Goal: Communication & Community: Answer question/provide support

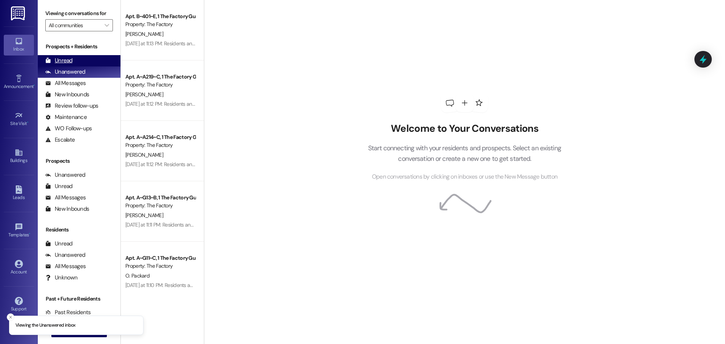
click at [65, 58] on div "Unread" at bounding box center [58, 61] width 27 height 8
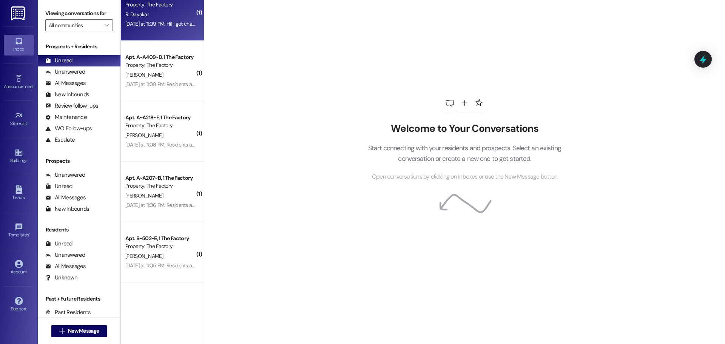
scroll to position [264, 0]
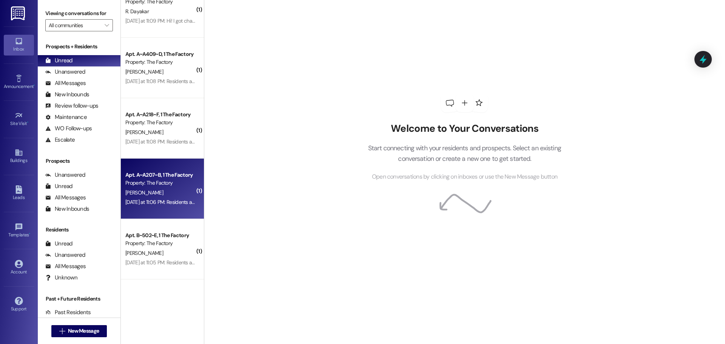
click at [169, 193] on div "V. Licona" at bounding box center [160, 192] width 71 height 9
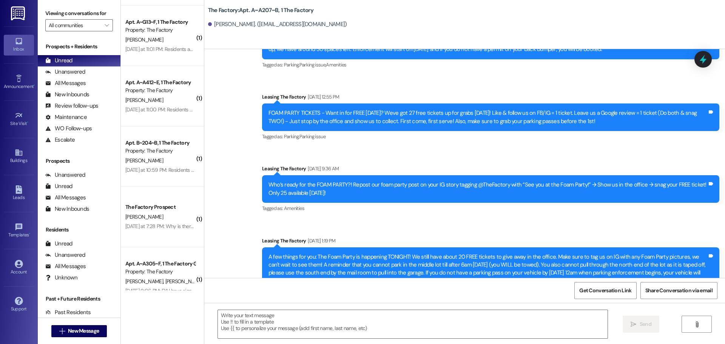
scroll to position [792, 0]
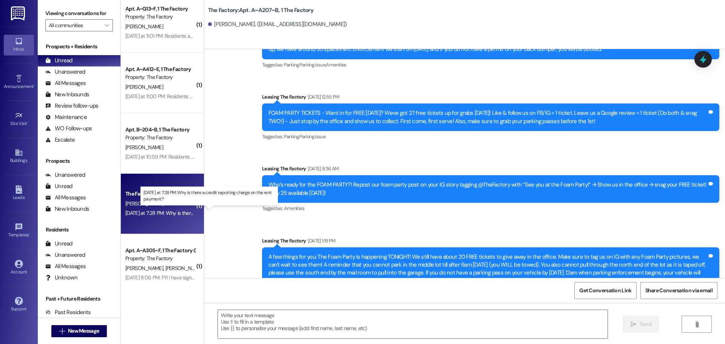
click at [151, 214] on div "Yesterday at 7:28 PM: Why is there a credit reporting charge on the rent paymen…" at bounding box center [211, 212] width 172 height 7
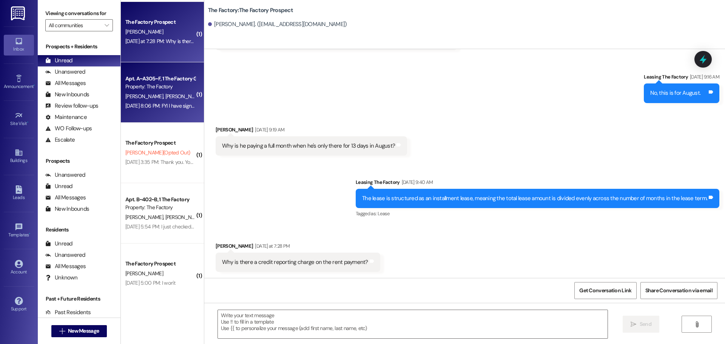
scroll to position [981, 0]
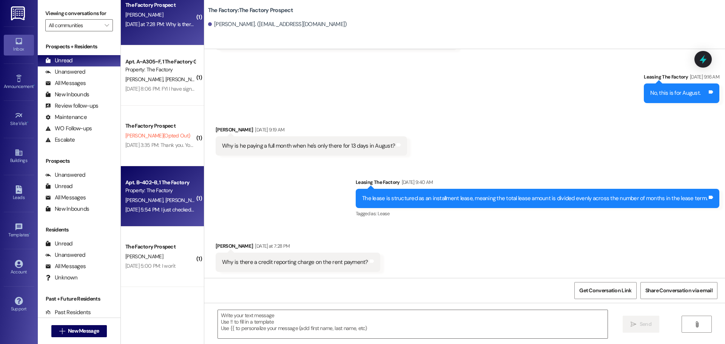
click at [166, 200] on div "R. Rinehard T. Egan" at bounding box center [160, 199] width 71 height 9
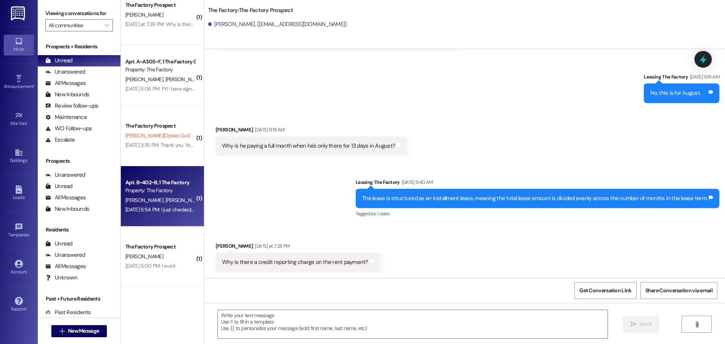
scroll to position [60, 0]
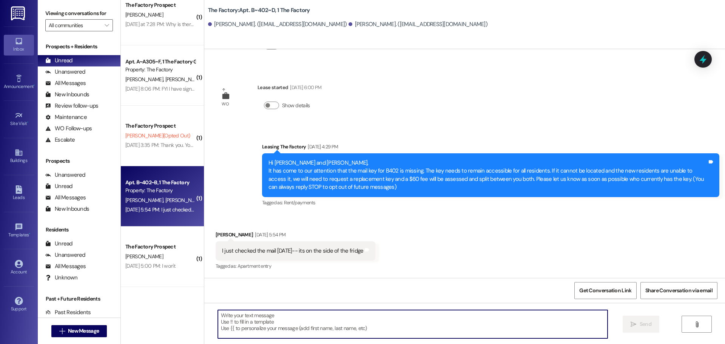
click at [222, 318] on textarea at bounding box center [412, 324] width 389 height 28
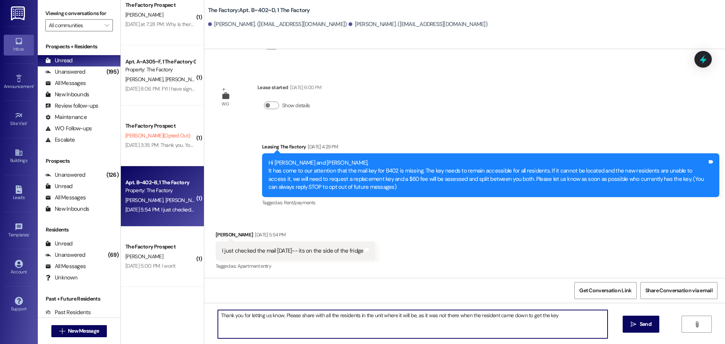
type textarea "Thank you for letting us know. Please share with all the residents in the unit …"
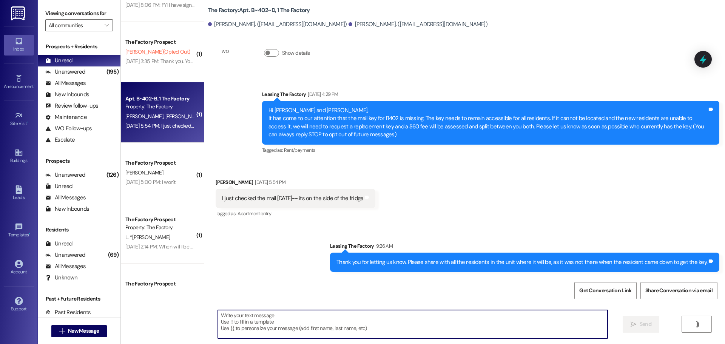
scroll to position [1094, 0]
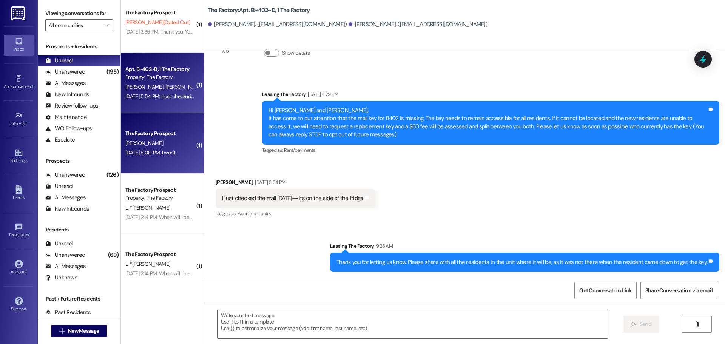
click at [134, 158] on div "The Factory Prospect K. bundy Aug 29, 2025 at 5:00 PM: I won't Aug 29, 2025 at …" at bounding box center [162, 143] width 83 height 60
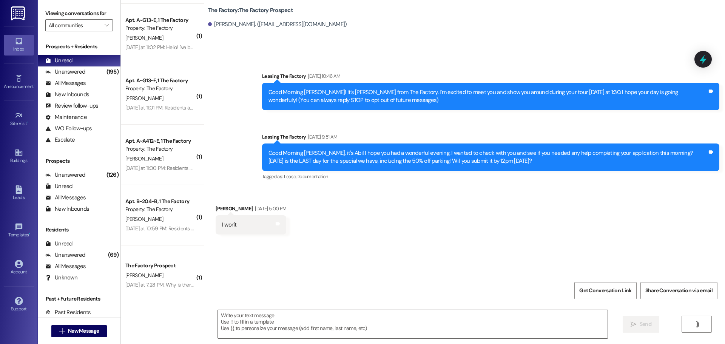
scroll to position [631, 0]
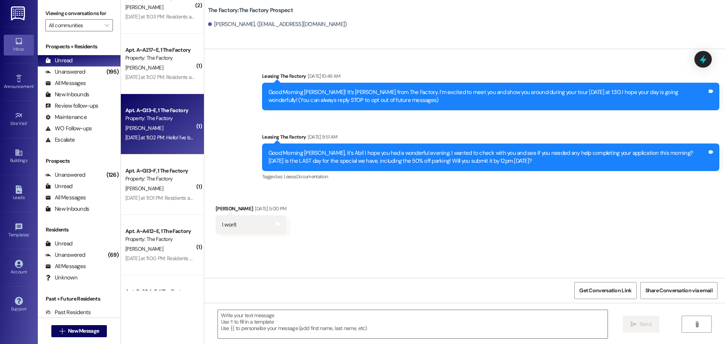
click at [155, 146] on div "Apt. A~G13~E, 1 The Factory Property: The Factory E. Cox Yesterday at 11:02 PM:…" at bounding box center [162, 124] width 83 height 60
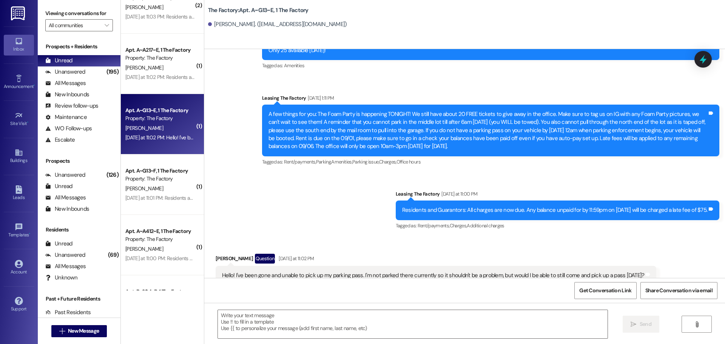
scroll to position [3126, 0]
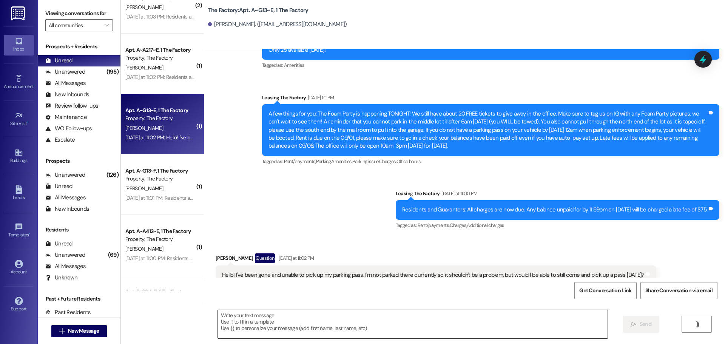
click at [219, 319] on textarea at bounding box center [412, 324] width 389 height 28
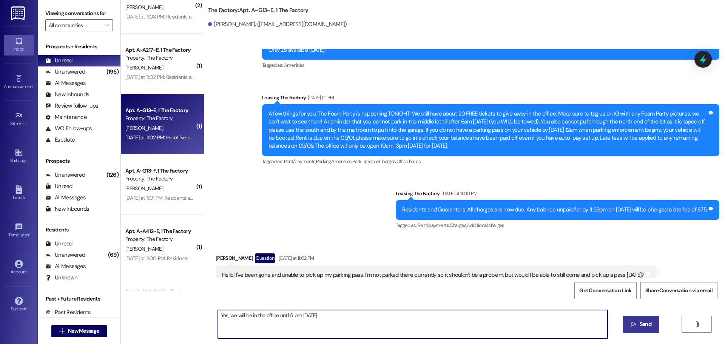
type textarea "Yes, we will be in the office until 5 pm today."
click at [642, 324] on span "Send" at bounding box center [645, 324] width 12 height 8
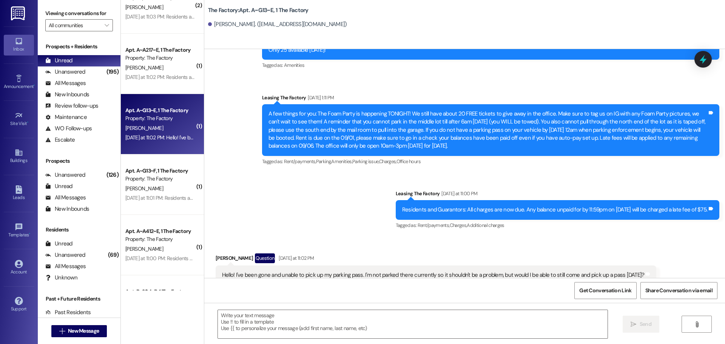
scroll to position [3125, 0]
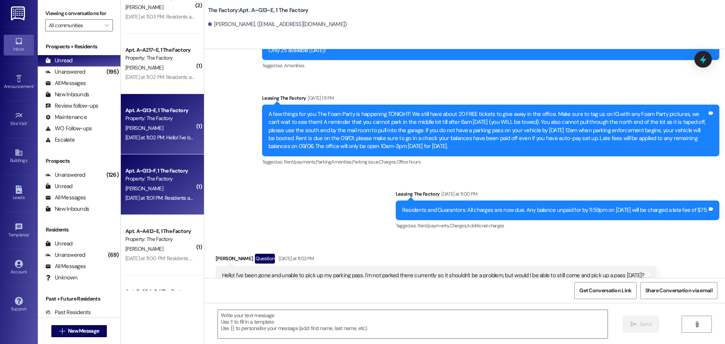
click at [157, 199] on div "Yesterday at 11:01 PM: Residents and Guarantors: All charges are now due. Any b…" at bounding box center [287, 197] width 325 height 7
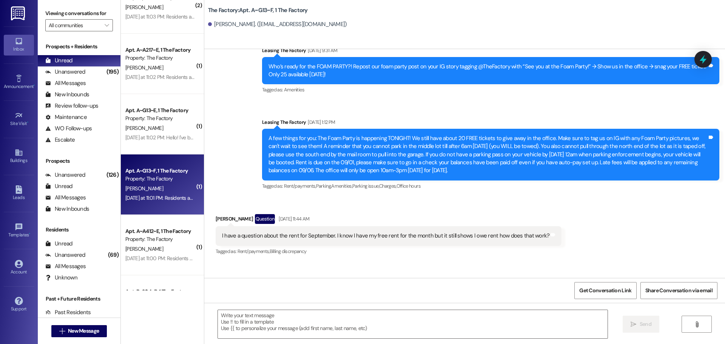
scroll to position [3448, 0]
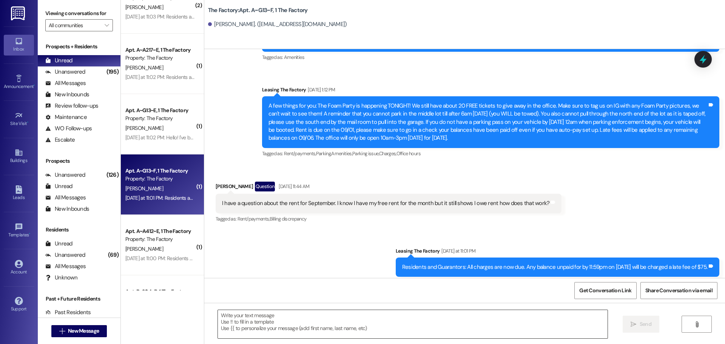
click at [222, 320] on textarea at bounding box center [412, 324] width 389 height 28
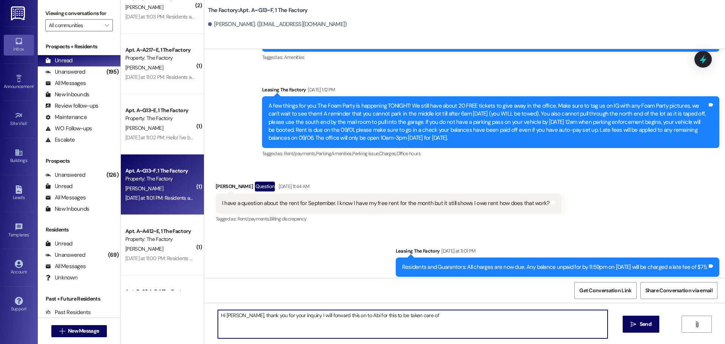
drag, startPoint x: 434, startPoint y: 318, endPoint x: 403, endPoint y: 319, distance: 31.3
click at [402, 319] on textarea "Hi Hannah, thank you for your inquiry. I will forward this on to Abi for this t…" at bounding box center [412, 324] width 389 height 28
click at [434, 320] on textarea "Hi Hannah, thank you for your inquiry. I will forward this on to Abi for this t…" at bounding box center [412, 324] width 389 height 28
drag, startPoint x: 434, startPoint y: 317, endPoint x: 296, endPoint y: 317, distance: 137.7
click at [296, 317] on textarea "Hi Hannah, thank you for your inquiry. I will forward this on to Abi for this t…" at bounding box center [412, 324] width 389 height 28
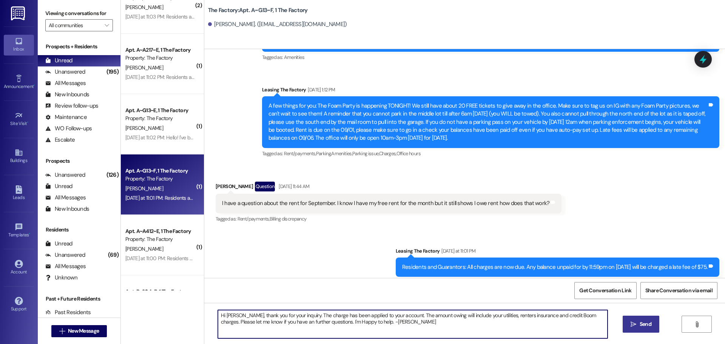
type textarea "Hi Hannah, thank you for your inquiry. The charge has been applied to your acco…"
click at [650, 325] on span "Send" at bounding box center [645, 324] width 12 height 8
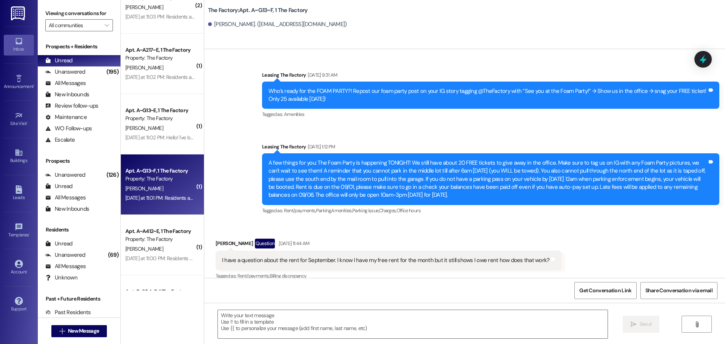
scroll to position [3384, 0]
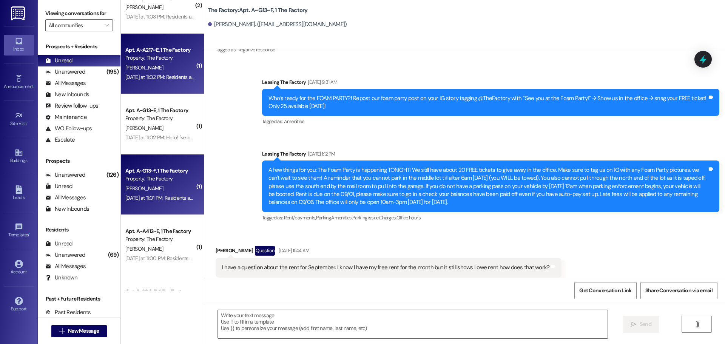
click at [166, 82] on div "Yesterday at 11:02 PM: Residents and Guarantors: All charges are now due. Any b…" at bounding box center [160, 76] width 71 height 9
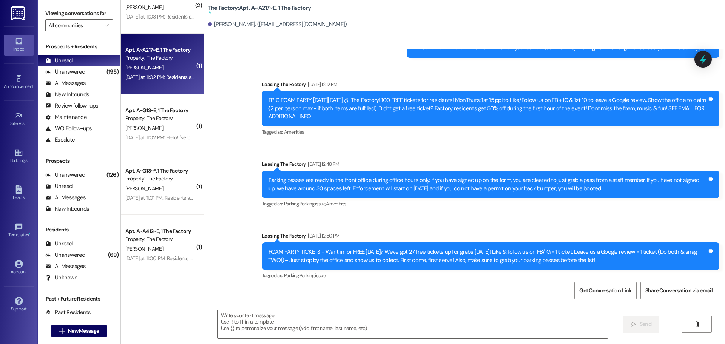
scroll to position [10991, 0]
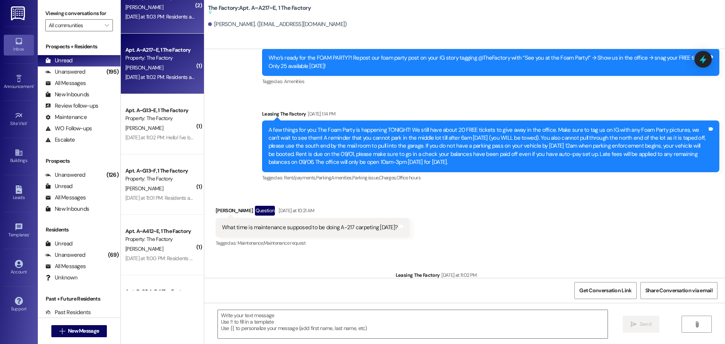
click at [171, 16] on div "Yesterday at 11:03 PM: Residents and Guarantors: All charges are now due. Any b…" at bounding box center [288, 16] width 326 height 7
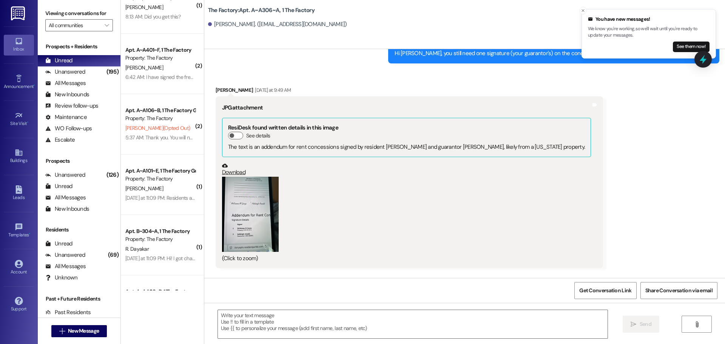
scroll to position [0, 0]
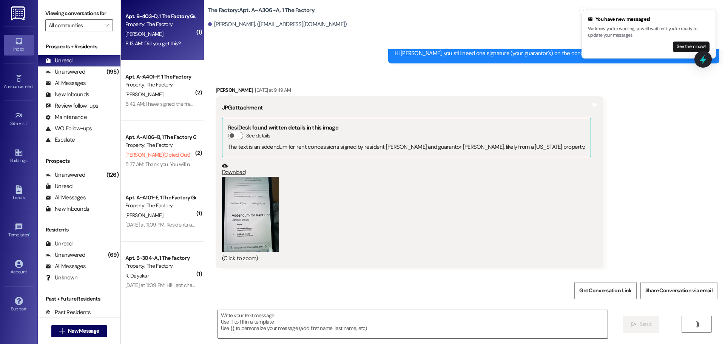
click at [164, 35] on div "[PERSON_NAME]" at bounding box center [160, 33] width 71 height 9
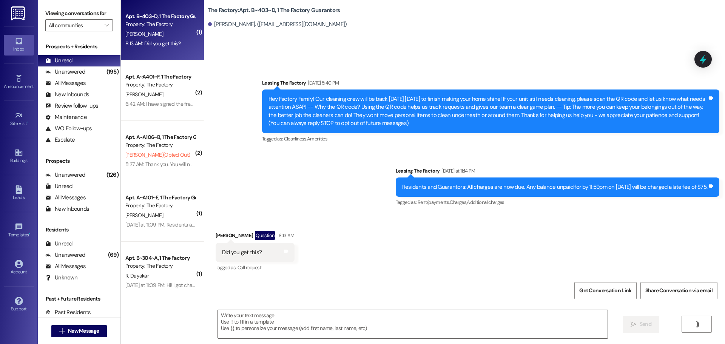
scroll to position [39, 0]
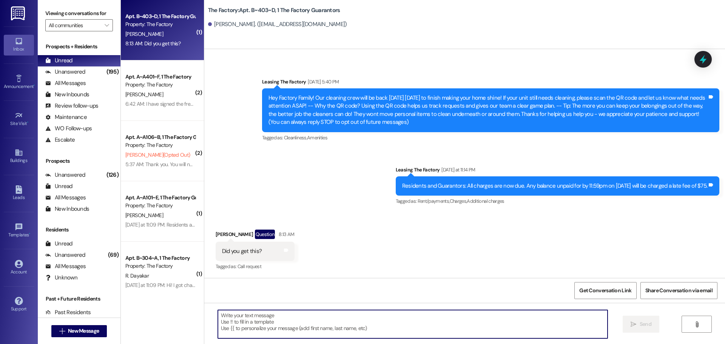
click at [223, 318] on textarea at bounding box center [412, 324] width 389 height 28
drag, startPoint x: 244, startPoint y: 316, endPoint x: 275, endPoint y: 325, distance: 32.6
click at [276, 325] on textarea "Could you clafuy" at bounding box center [412, 324] width 389 height 28
drag, startPoint x: 256, startPoint y: 319, endPoint x: 239, endPoint y: 315, distance: 17.7
click at [239, 315] on textarea "Could you clafuy" at bounding box center [412, 324] width 389 height 28
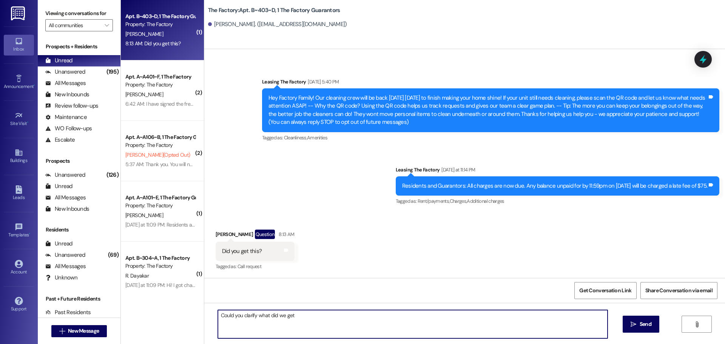
type textarea "Could you clarify what did we get?"
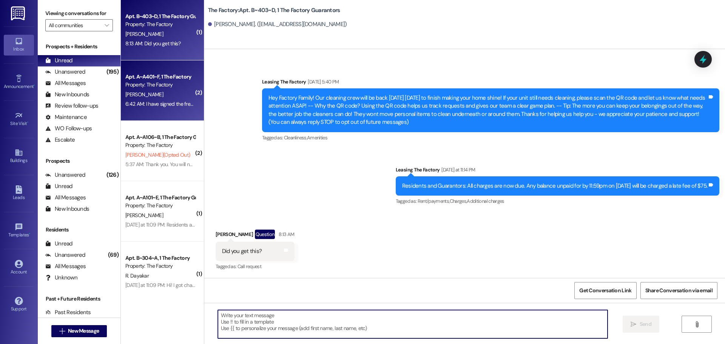
scroll to position [38, 0]
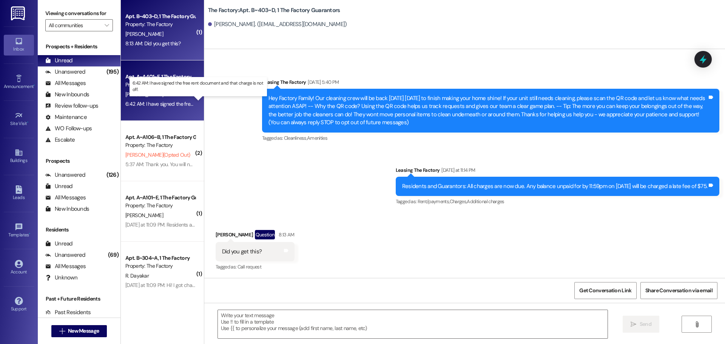
click at [168, 105] on div "6:42 AM: I have signed the free rent document and that charge is not off. 6:42 …" at bounding box center [204, 103] width 159 height 7
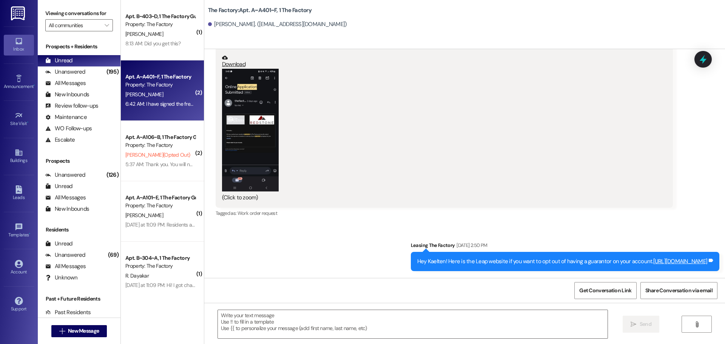
scroll to position [3284, 0]
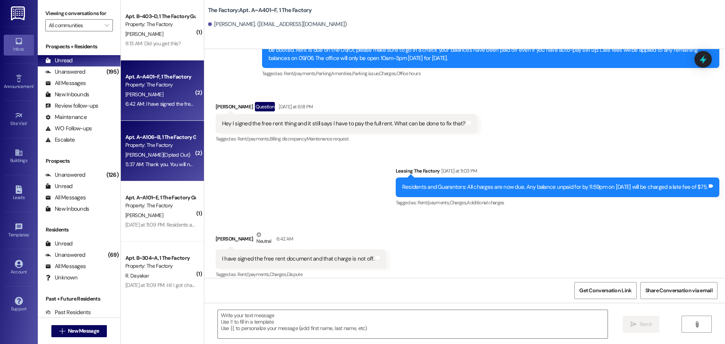
click at [174, 156] on span "N. Danielson (Opted Out)" at bounding box center [157, 154] width 65 height 7
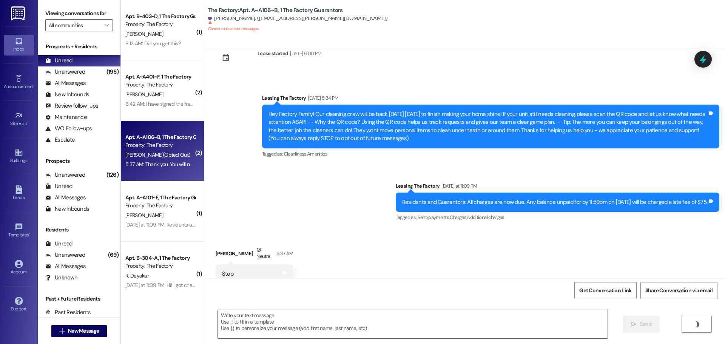
scroll to position [0, 0]
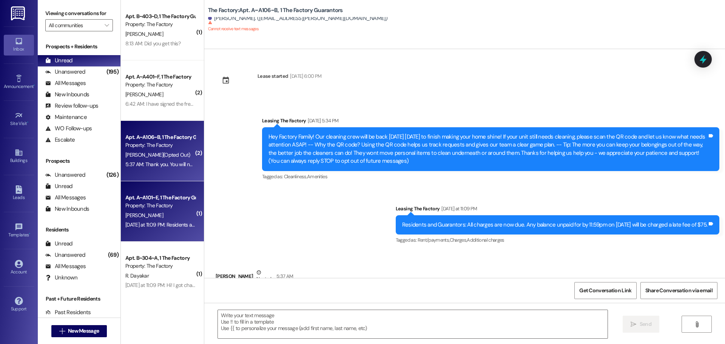
click at [152, 219] on div "[PERSON_NAME]" at bounding box center [160, 215] width 71 height 9
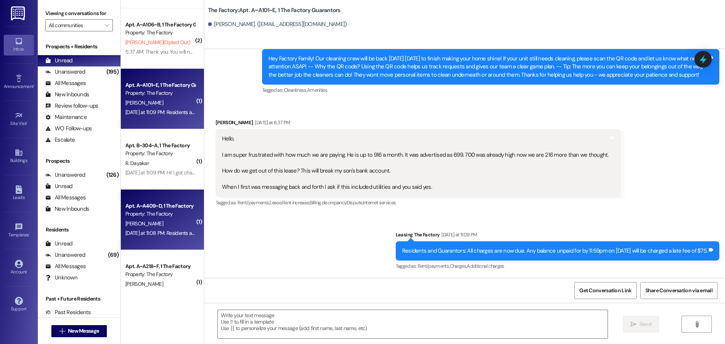
scroll to position [113, 0]
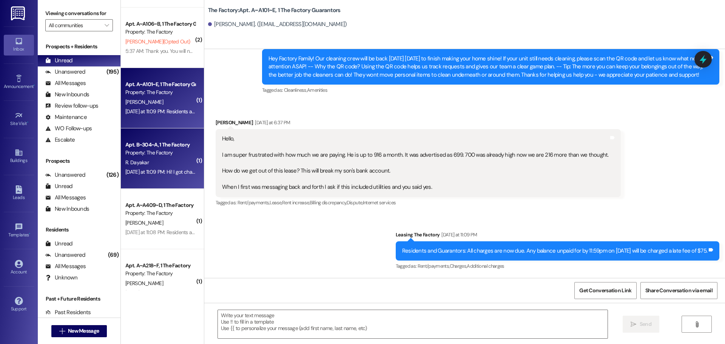
click at [167, 165] on div "R. Dayakar" at bounding box center [160, 162] width 71 height 9
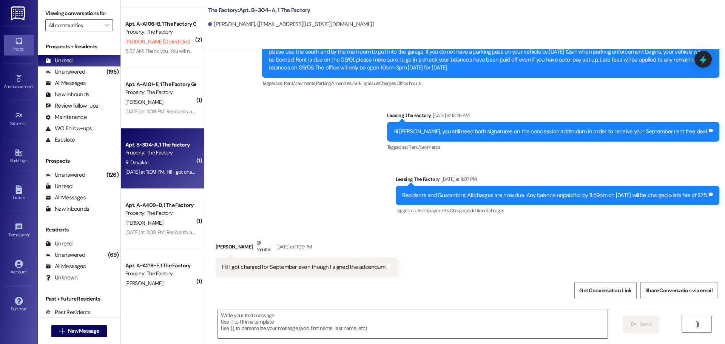
scroll to position [10519, 0]
click at [220, 315] on textarea at bounding box center [412, 324] width 389 height 28
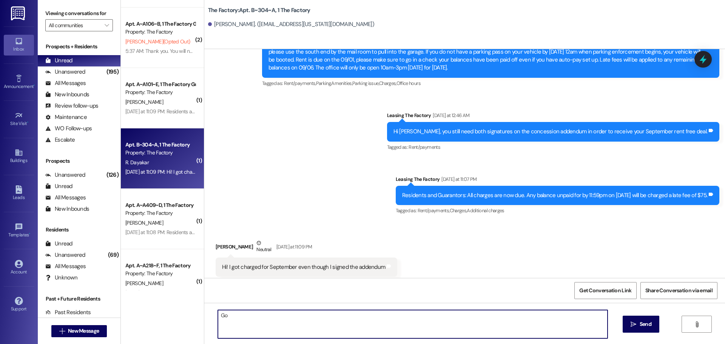
type textarea "G"
click at [388, 315] on textarea "Hi Rujul, thank you for your inquiry. We are waiting on your guarantor to finis…" at bounding box center [412, 324] width 389 height 28
click at [400, 317] on textarea "Hi Rujul, thank you for your inquiry. We are waiting on your guarantor to finis…" at bounding box center [412, 324] width 389 height 28
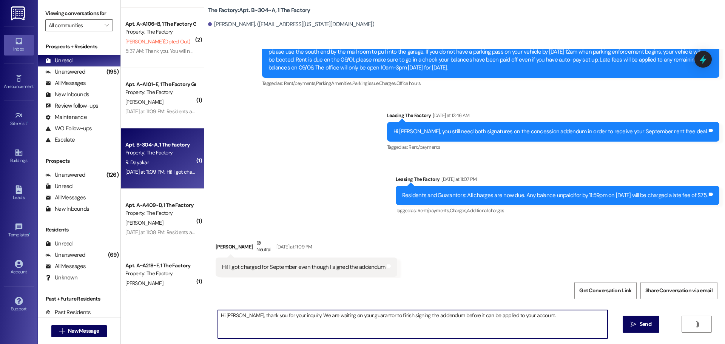
click at [534, 315] on textarea "Hi Rujul, thank you for your inquiry. We are waiting on your guarantor to finis…" at bounding box center [412, 324] width 389 height 28
type textarea "Hi Rujul, thank you for your inquiry. We are waiting on your guarantor to finis…"
click at [647, 323] on span "Send" at bounding box center [645, 324] width 12 height 8
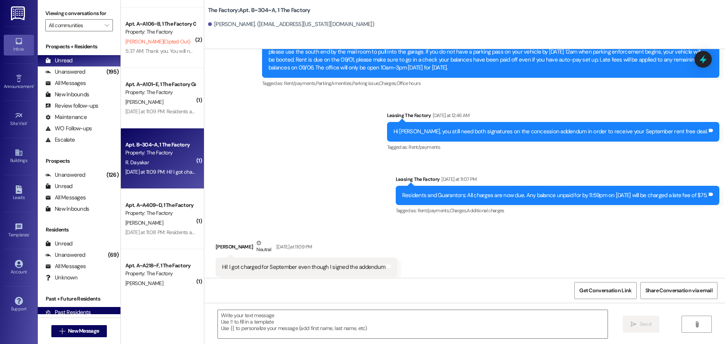
scroll to position [10519, 0]
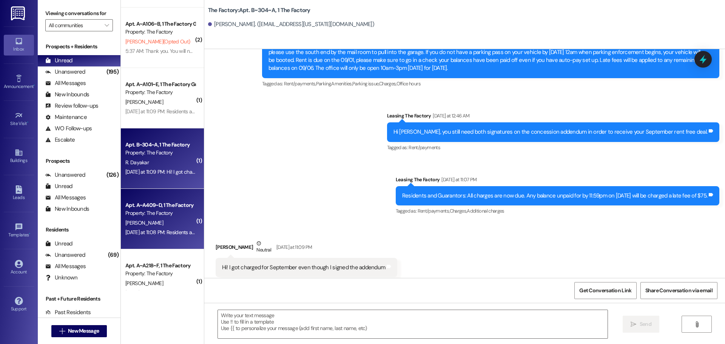
click at [150, 224] on div "A. Lowe" at bounding box center [160, 222] width 71 height 9
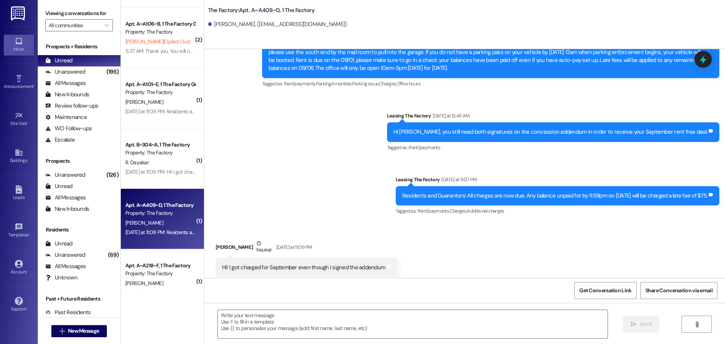
scroll to position [2064, 0]
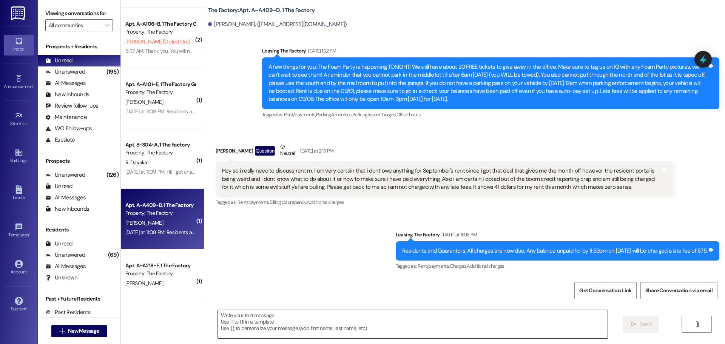
click at [218, 316] on textarea at bounding box center [412, 324] width 389 height 28
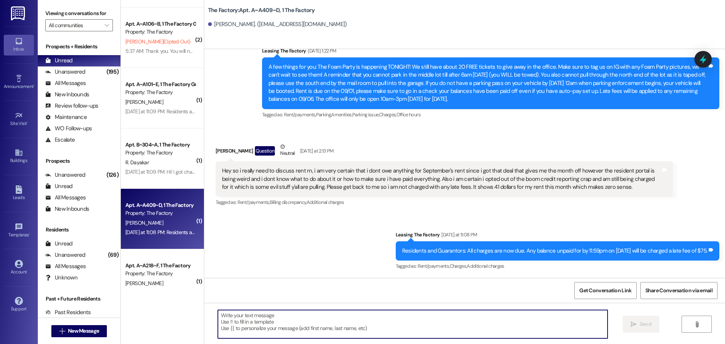
paste textarea "Hi Hannah, thank you for your inquiry. The charge has been applied to your acco…"
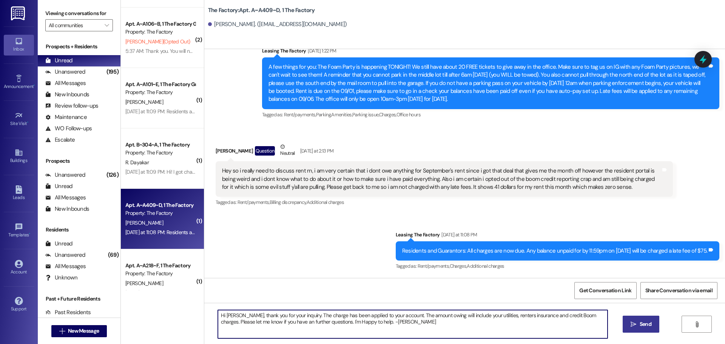
click at [237, 315] on textarea "Hi Hannah, thank you for your inquiry. The charge has been applied to your acco…" at bounding box center [412, 324] width 389 height 28
click at [584, 317] on textarea "Hi Allen, thank you for your inquiry. The charge has been applied to your accou…" at bounding box center [412, 324] width 389 height 28
click at [325, 322] on textarea "Hi Allen, thank you for your inquiry. The charge has been applied to your accou…" at bounding box center [412, 324] width 389 height 28
click at [583, 315] on textarea "Hi Allen, thank you for your inquiry. The charge has been applied to your accou…" at bounding box center [412, 324] width 389 height 28
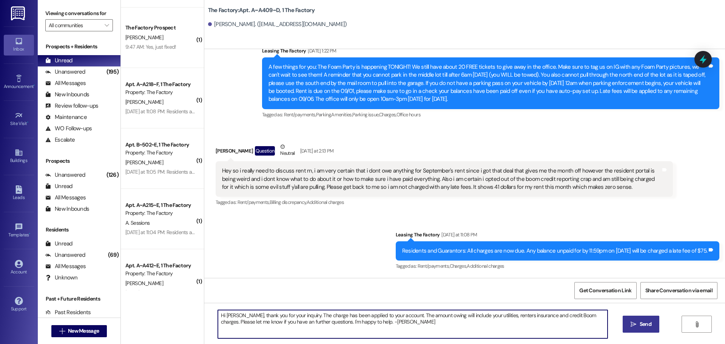
click at [582, 316] on textarea "Hi Allen, thank you for your inquiry. The charge has been applied to your accou…" at bounding box center [412, 324] width 389 height 28
click at [582, 315] on textarea "Hi Allen, thank you for your inquiry. The charge has been applied to your accou…" at bounding box center [412, 324] width 389 height 28
click at [226, 321] on textarea "Hi Allen, thank you for your inquiry. The charge has been applied to your accou…" at bounding box center [412, 324] width 389 height 28
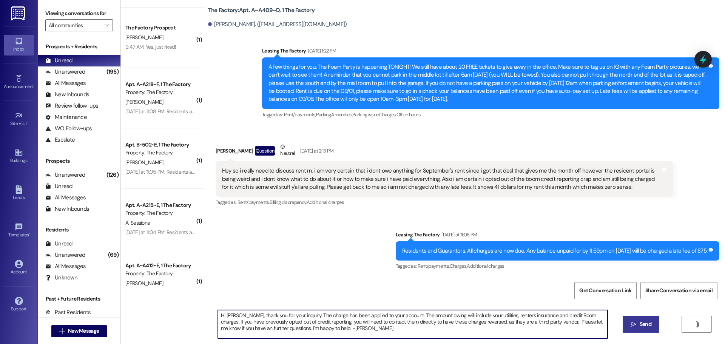
drag, startPoint x: 215, startPoint y: 315, endPoint x: 342, endPoint y: 329, distance: 128.0
click at [342, 329] on textarea "Hi Allen, thank you for your inquiry. The charge has been applied to your accou…" at bounding box center [412, 324] width 389 height 28
type textarea "Hi Allen, thank you for your inquiry. The charge has been applied to your accou…"
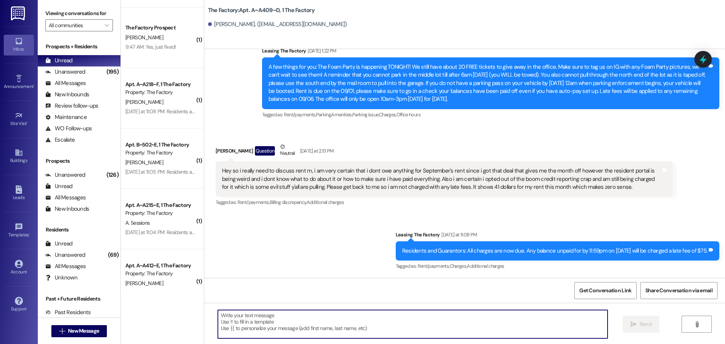
paste textarea "Hi Allen, Thank you for your inquiry. The charge has been applied to your accou…"
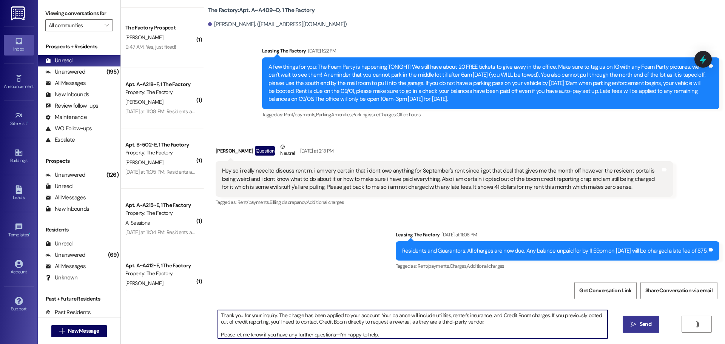
scroll to position [0, 0]
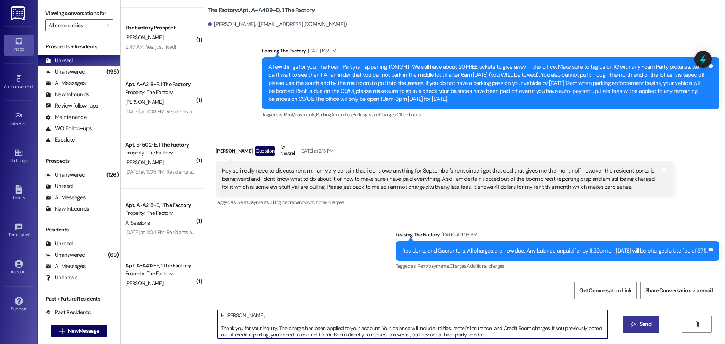
click at [262, 317] on textarea "Hi Allen, Thank you for your inquiry. The charge has been applied to your accou…" at bounding box center [412, 324] width 389 height 28
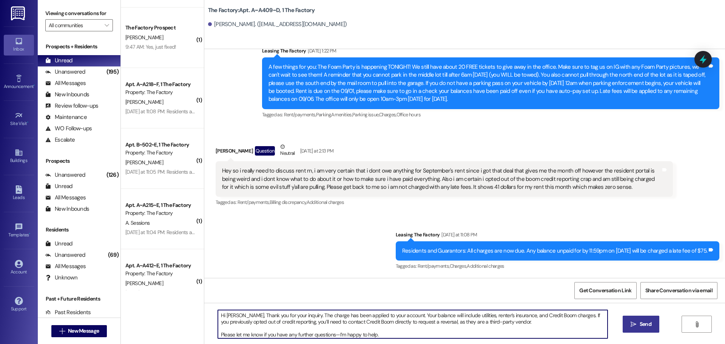
click at [498, 324] on textarea "Hi Allen, Thank you for your inquiry. The charge has been applied to your accou…" at bounding box center [412, 324] width 389 height 28
click at [288, 328] on textarea "Hi Allen, Thank you for your inquiry. The charge has been applied to your accou…" at bounding box center [412, 324] width 389 height 28
click at [279, 327] on textarea "Hi Allen, Thank you for your inquiry. The charge has been applied to your accou…" at bounding box center [412, 324] width 389 height 28
type textarea "Hi Allen, Thank you for your inquiry. The charge has been applied to your accou…"
click at [646, 321] on span "Send" at bounding box center [645, 324] width 12 height 8
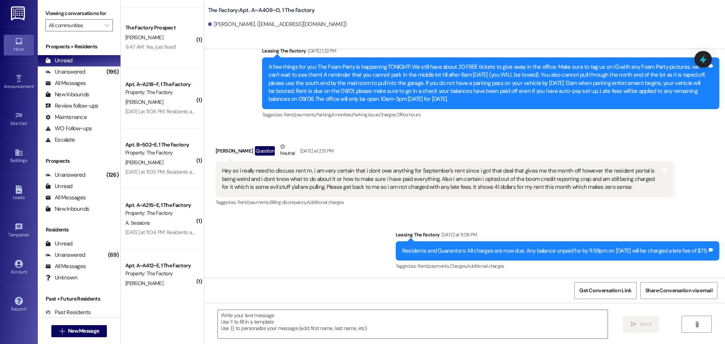
scroll to position [2132, 0]
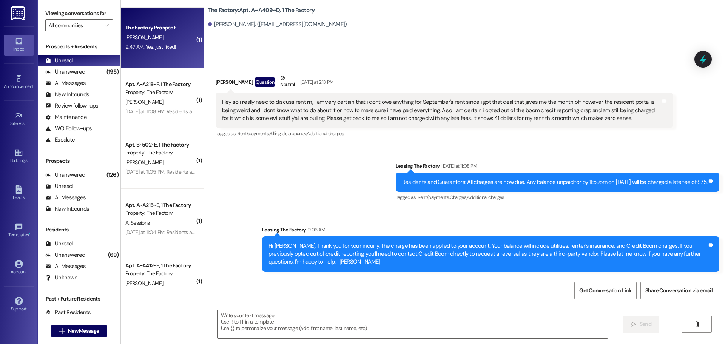
click at [143, 49] on div "9:47 AM: Yes, just fixed! 9:47 AM: Yes, just fixed!" at bounding box center [150, 46] width 51 height 7
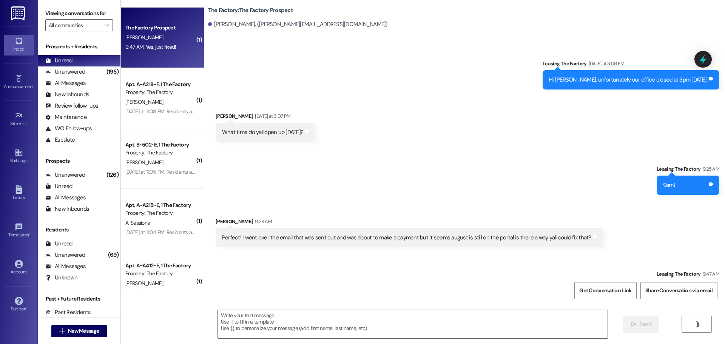
scroll to position [1432, 0]
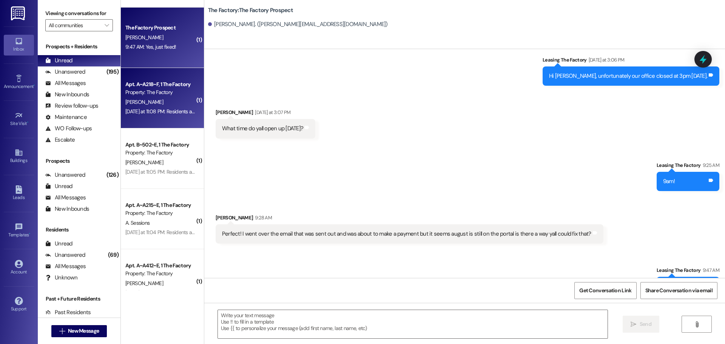
click at [157, 115] on div "Yesterday at 11:08 PM: Residents and Guarantors: All charges are now due. Any b…" at bounding box center [160, 111] width 71 height 9
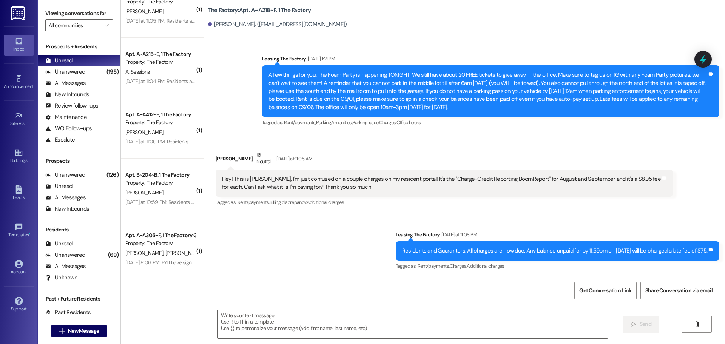
scroll to position [2594, 0]
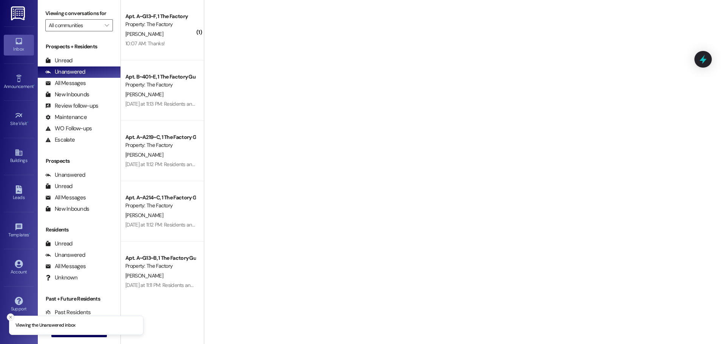
click at [9, 315] on icon "Close toast" at bounding box center [10, 317] width 5 height 5
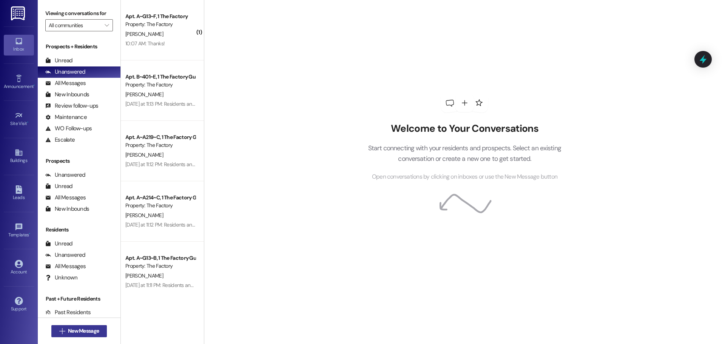
click at [83, 328] on span "New Message" at bounding box center [83, 331] width 31 height 8
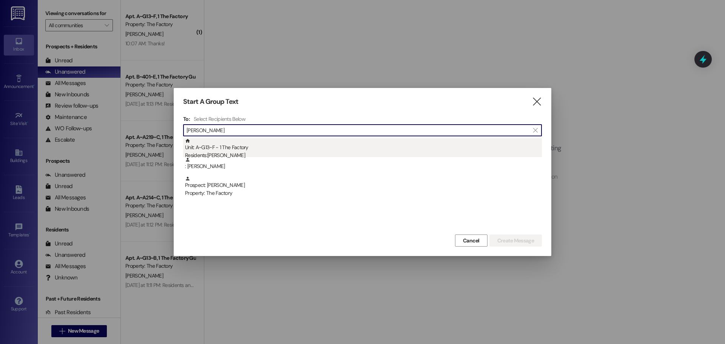
type input "hannah har"
click at [223, 149] on div "Unit: A~G13~F - 1 The Factory Residents: Hannah Hart" at bounding box center [363, 149] width 357 height 22
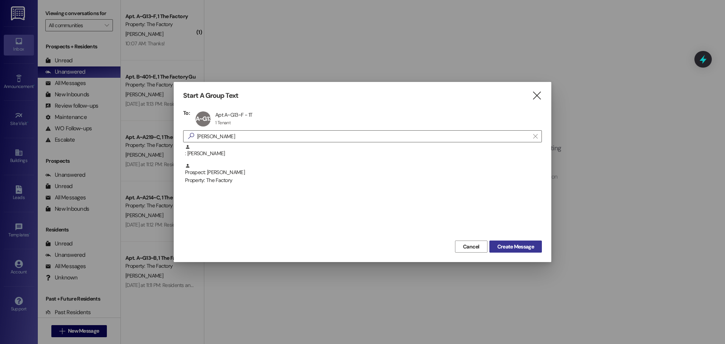
click at [504, 245] on span "Create Message" at bounding box center [515, 247] width 37 height 8
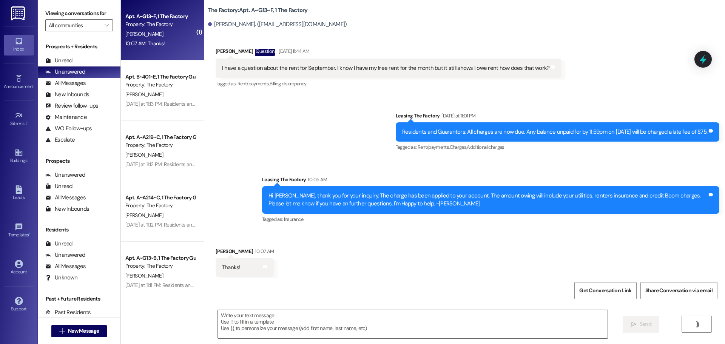
scroll to position [3584, 0]
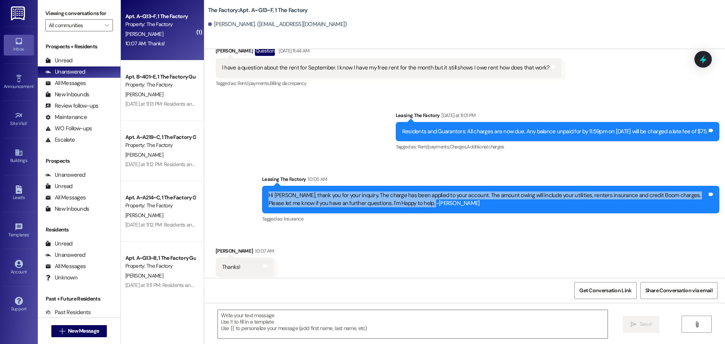
drag, startPoint x: 263, startPoint y: 178, endPoint x: 417, endPoint y: 189, distance: 153.6
click at [417, 191] on div "Hi Hannah, thank you for your inquiry. The charge has been applied to your acco…" at bounding box center [487, 199] width 439 height 16
copy div "Hi Hannah, thank you for your inquiry. The charge has been applied to your acco…"
click at [88, 336] on button " New Message" at bounding box center [79, 331] width 56 height 12
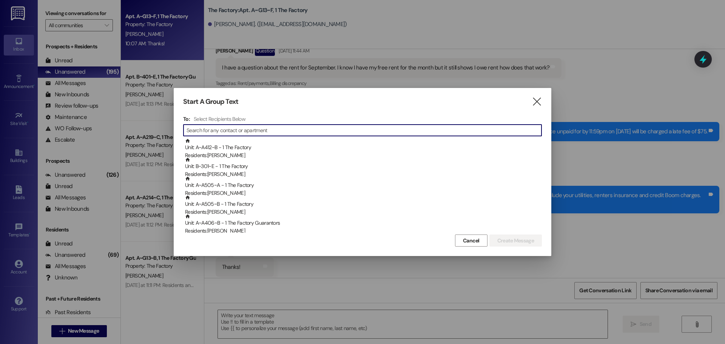
click at [214, 132] on input at bounding box center [363, 130] width 355 height 11
type input "h"
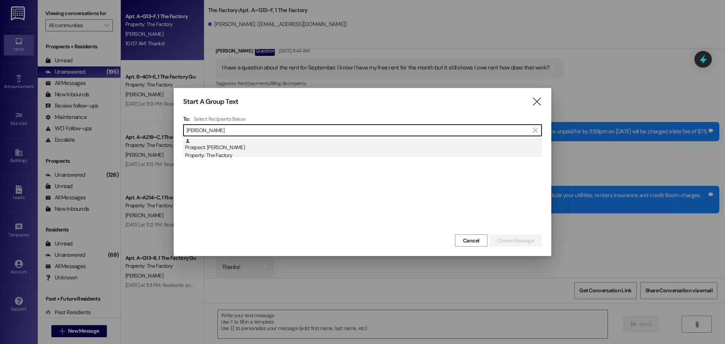
type input "Heidi jack"
click at [219, 151] on div "Prospect: Heidi Jackson Property: The Factory" at bounding box center [363, 149] width 357 height 22
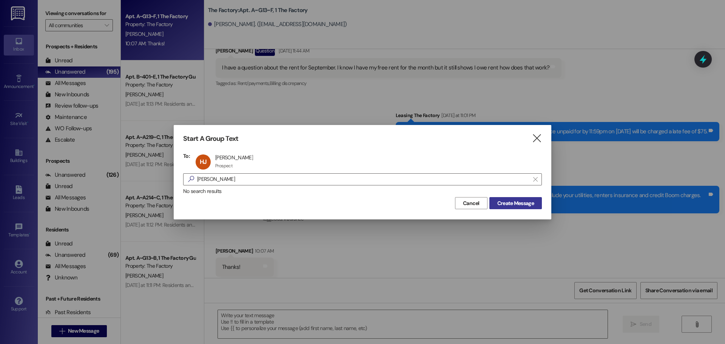
click at [500, 202] on span "Create Message" at bounding box center [515, 203] width 37 height 8
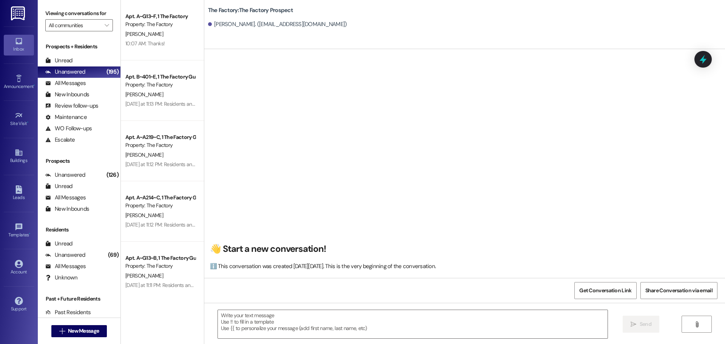
scroll to position [0, 0]
click at [226, 318] on textarea at bounding box center [412, 324] width 389 height 28
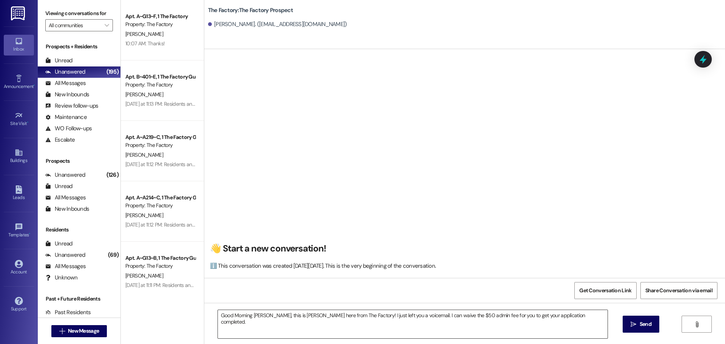
click at [568, 317] on textarea "Good Morning Heidi, this is Tawnya here from The Factory! I just left you a voi…" at bounding box center [412, 324] width 389 height 28
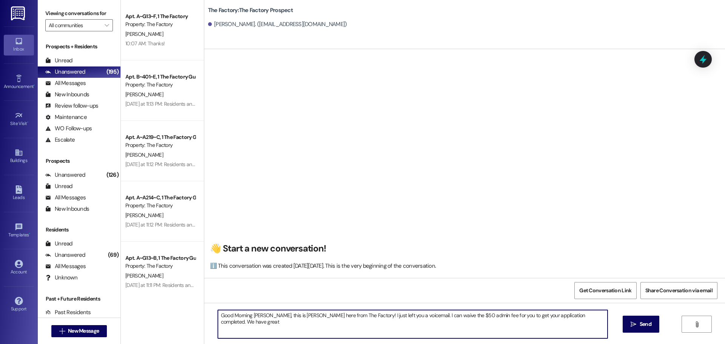
type textarea "Good Morning Heidi, this is Tawnya here from The Factory! I just left you a voi…"
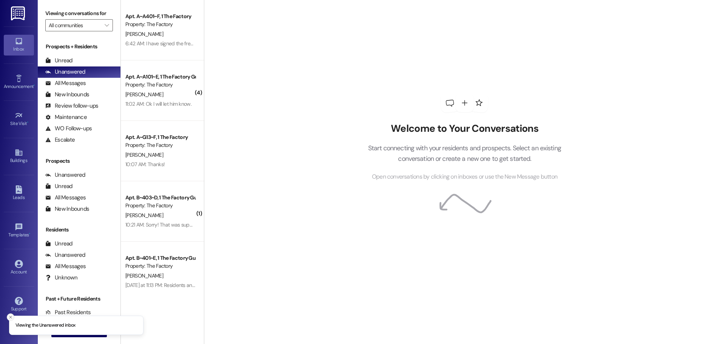
click at [13, 315] on button "Close toast" at bounding box center [11, 317] width 8 height 8
click at [68, 332] on span "New Message" at bounding box center [83, 331] width 31 height 8
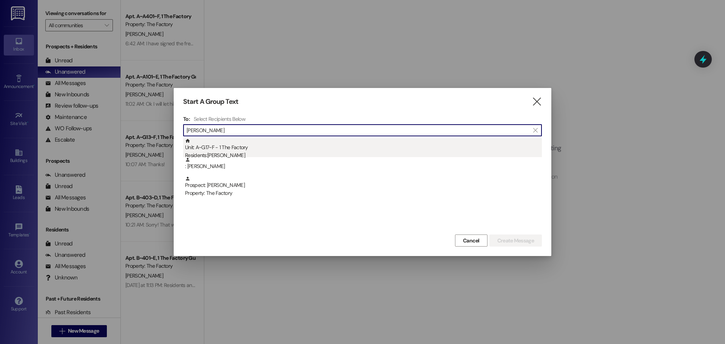
type input "[PERSON_NAME]"
click at [228, 153] on div "Residents: [PERSON_NAME]" at bounding box center [363, 155] width 357 height 8
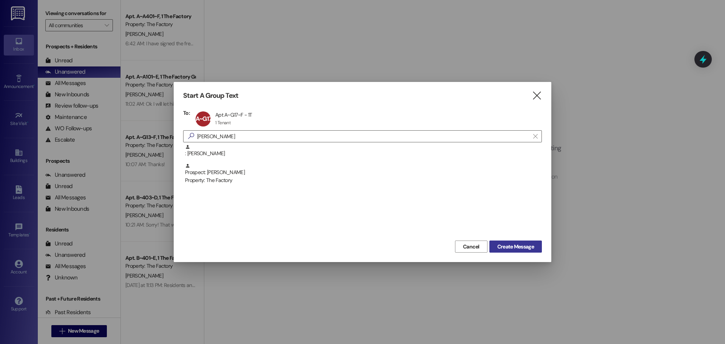
click at [503, 249] on span "Create Message" at bounding box center [515, 247] width 37 height 8
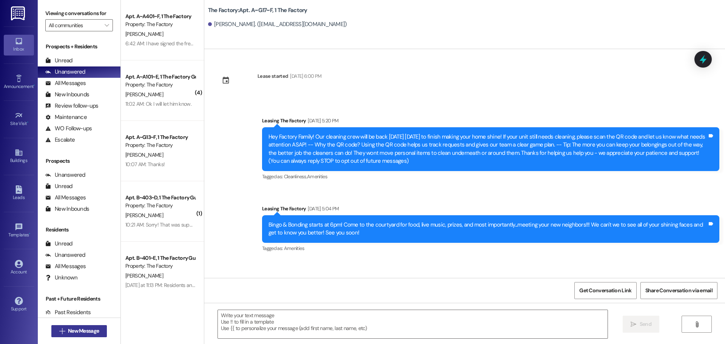
click at [59, 328] on icon "" at bounding box center [62, 331] width 6 height 6
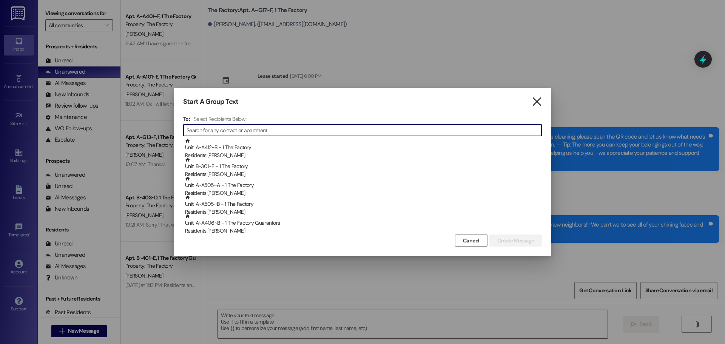
click at [536, 98] on icon "" at bounding box center [536, 102] width 10 height 8
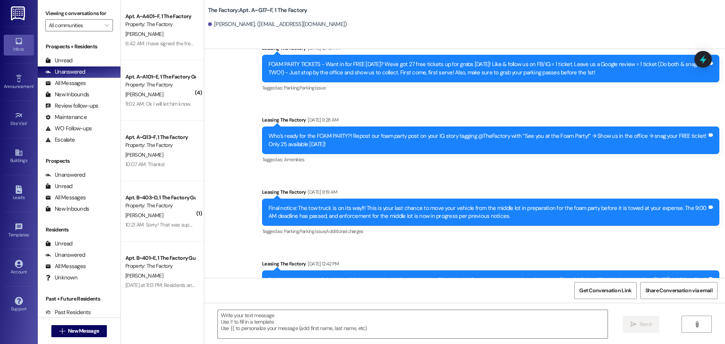
scroll to position [302, 0]
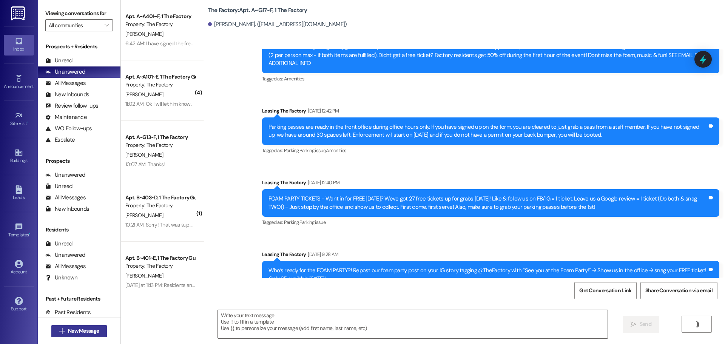
click at [76, 331] on span "New Message" at bounding box center [83, 331] width 31 height 8
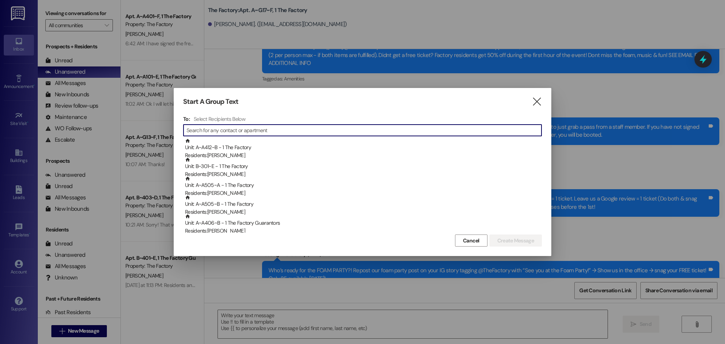
click at [212, 129] on input at bounding box center [363, 130] width 355 height 11
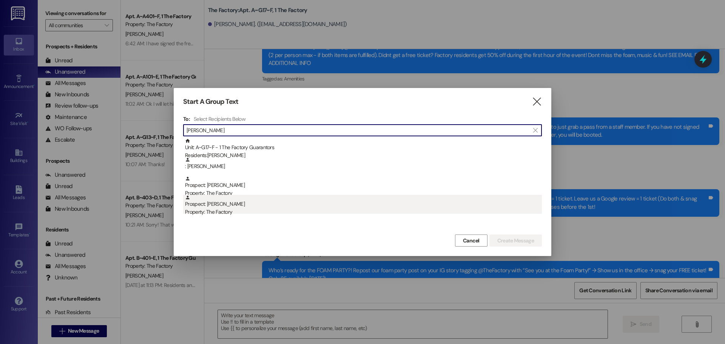
type input "[PERSON_NAME]"
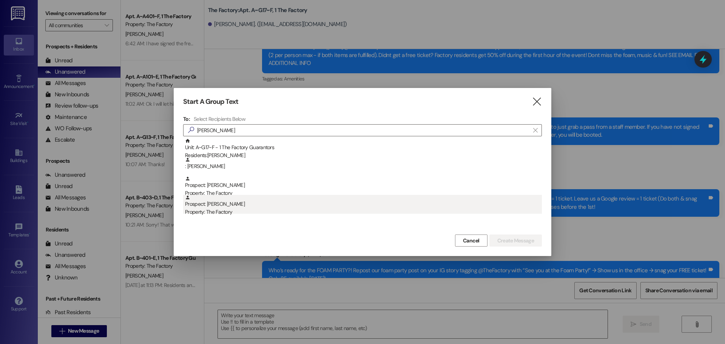
click at [211, 203] on div "Prospect: [PERSON_NAME] Property: The Factory" at bounding box center [363, 206] width 357 height 22
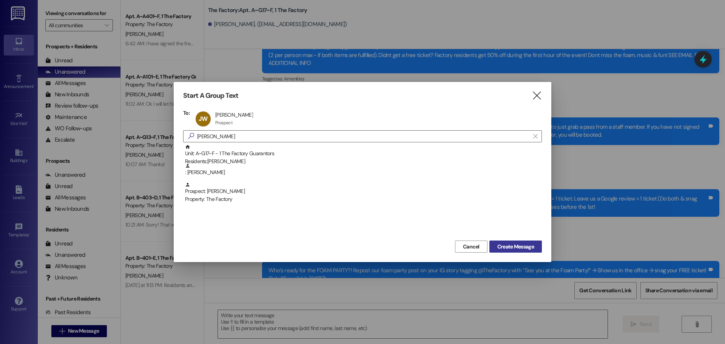
click at [515, 246] on span "Create Message" at bounding box center [515, 247] width 37 height 8
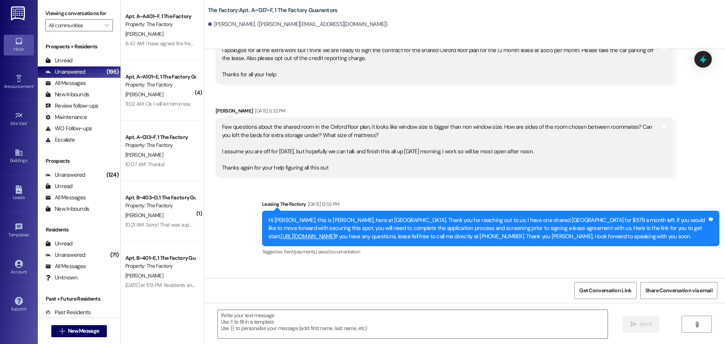
scroll to position [1318, 0]
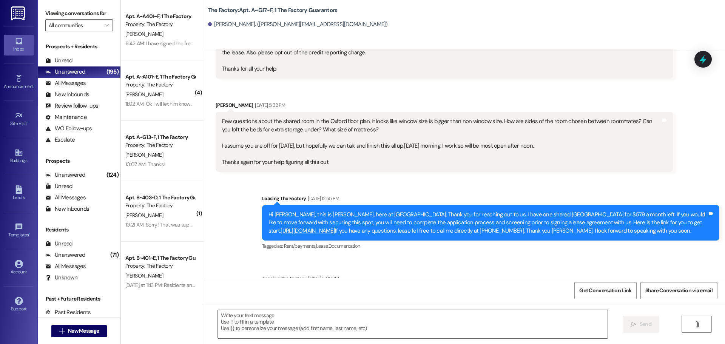
click at [437, 177] on div "Sent via SMS Leasing The Factory [DATE] 12:55 PM Hi [PERSON_NAME], this is [PER…" at bounding box center [464, 248] width 520 height 143
